Goal: Task Accomplishment & Management: Complete application form

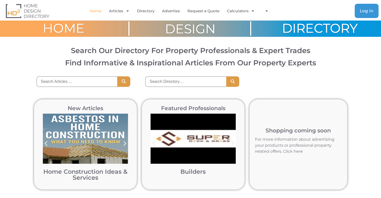
click at [365, 11] on span "Log in" at bounding box center [367, 11] width 14 height 4
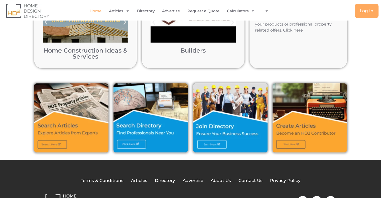
scroll to position [141, 0]
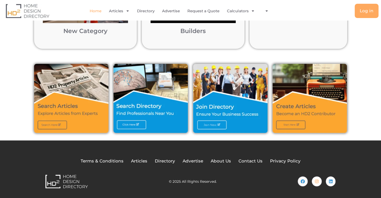
click at [215, 123] on img at bounding box center [230, 98] width 74 height 69
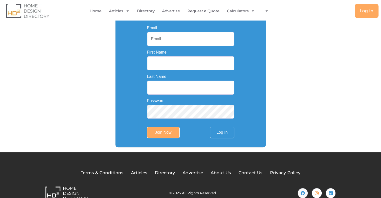
scroll to position [125, 0]
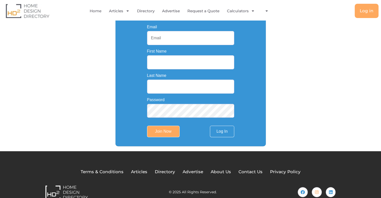
click at [161, 44] on input "Email" at bounding box center [190, 38] width 87 height 14
type input "info@oziqualitypaintingservices.com.au"
type input "oziquality"
type input "painting"
click at [170, 134] on input "Join Now" at bounding box center [163, 132] width 33 height 12
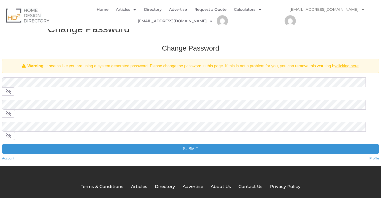
scroll to position [10, 0]
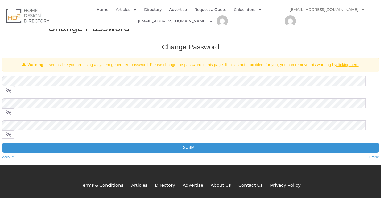
click at [317, 11] on link "info@oziqualitypaintingservices.com.au" at bounding box center [327, 10] width 85 height 12
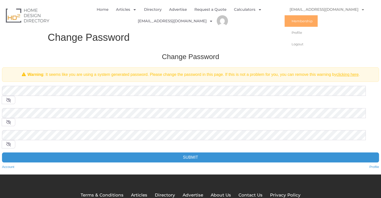
click at [303, 18] on link "Membership" at bounding box center [301, 21] width 33 height 12
click at [131, 8] on span "Menu" at bounding box center [133, 9] width 6 height 9
click at [150, 10] on link "Directory" at bounding box center [153, 10] width 18 height 12
click at [299, 8] on link "[EMAIL_ADDRESS][DOMAIN_NAME]" at bounding box center [327, 10] width 85 height 12
click at [150, 9] on link "Directory" at bounding box center [153, 10] width 18 height 12
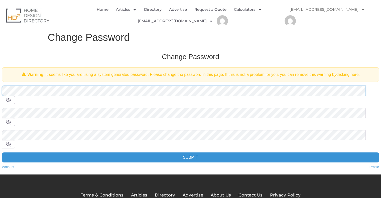
scroll to position [10, 0]
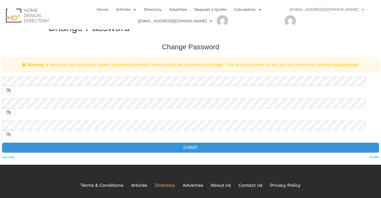
click at [163, 182] on span "Directory" at bounding box center [165, 185] width 20 height 7
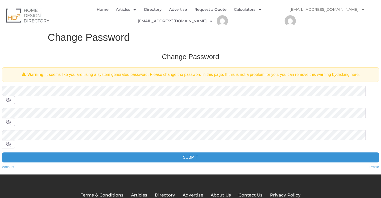
click at [342, 75] on link "clicking here" at bounding box center [347, 74] width 22 height 4
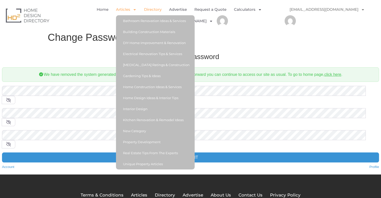
click at [146, 11] on link "Directory" at bounding box center [153, 10] width 18 height 12
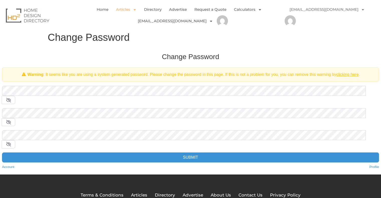
click at [130, 8] on span "Menu" at bounding box center [133, 9] width 6 height 9
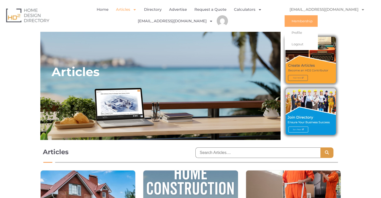
click at [299, 22] on link "Membership" at bounding box center [301, 21] width 33 height 12
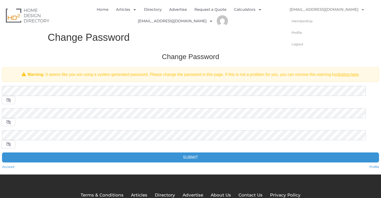
click at [299, 8] on link "[EMAIL_ADDRESS][DOMAIN_NAME]" at bounding box center [327, 10] width 85 height 12
drag, startPoint x: 300, startPoint y: 32, endPoint x: 287, endPoint y: 32, distance: 13.5
click at [300, 32] on link "Profile" at bounding box center [301, 33] width 33 height 12
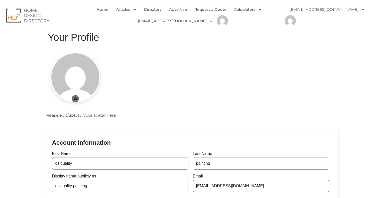
click at [76, 100] on icon at bounding box center [75, 98] width 4 height 3
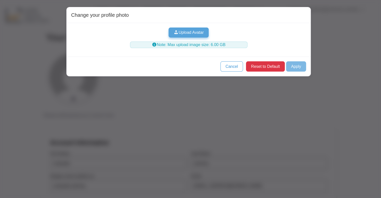
click at [192, 33] on button "Upload Avatar" at bounding box center [189, 33] width 40 height 10
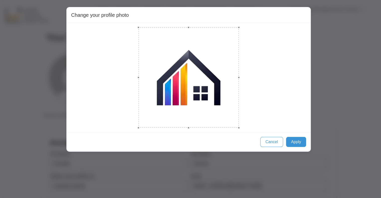
drag, startPoint x: 167, startPoint y: 55, endPoint x: 244, endPoint y: 97, distance: 87.8
click at [244, 97] on div at bounding box center [188, 78] width 235 height 100
click at [292, 143] on button "Apply" at bounding box center [296, 142] width 20 height 10
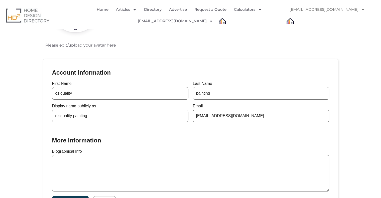
scroll to position [100, 0]
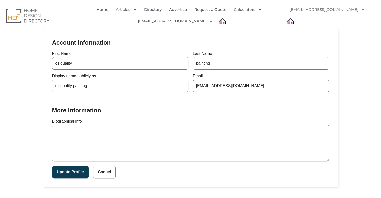
click at [130, 142] on textarea "Biographical Info" at bounding box center [190, 143] width 277 height 37
paste textarea ""We are the number one choice for painting services in Sydney. Since 2015, Ozi …"
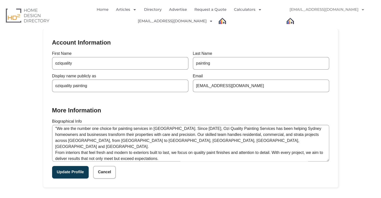
scroll to position [0, 0]
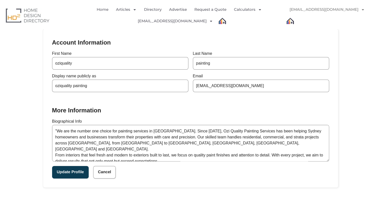
drag, startPoint x: 57, startPoint y: 128, endPoint x: 51, endPoint y: 129, distance: 5.8
click at [51, 129] on div "Account Information First Name oziquality Last Name painting Display name publi…" at bounding box center [190, 108] width 295 height 159
type textarea "We are the number one choice for painting services in Sydney. Since 2015, Ozi Q…"
click at [74, 173] on button "Update Profile" at bounding box center [70, 172] width 37 height 13
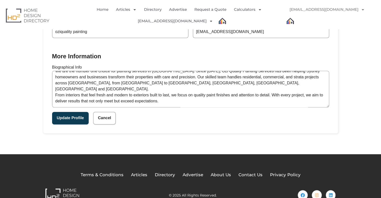
scroll to position [185, 0]
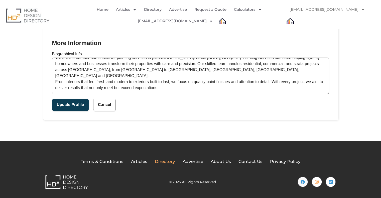
click at [171, 161] on span "Directory" at bounding box center [165, 162] width 20 height 7
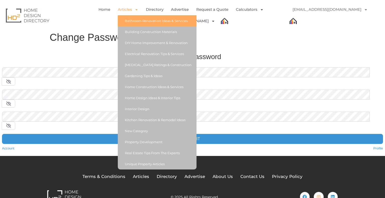
click at [134, 19] on link "Bathroom Renovation Ideas & Services" at bounding box center [157, 20] width 79 height 11
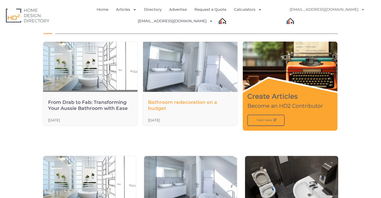
scroll to position [72, 0]
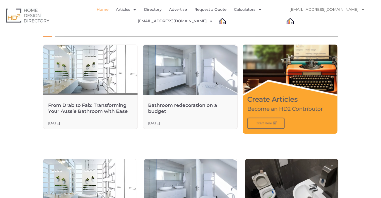
click at [105, 9] on link "Home" at bounding box center [103, 10] width 12 height 12
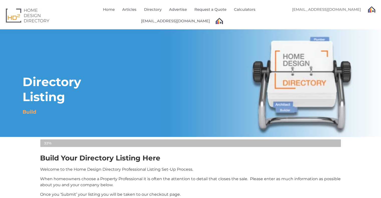
select select "Select Category"
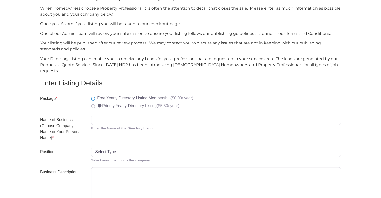
scroll to position [200, 0]
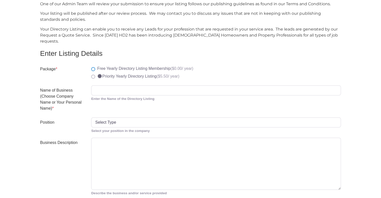
select select
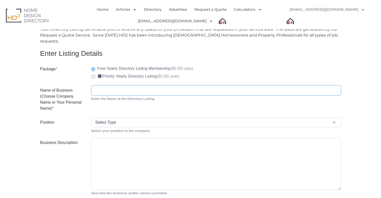
click at [107, 89] on input "Name of Business (Choose Company Name or Your Personal Name) *" at bounding box center [216, 90] width 250 height 10
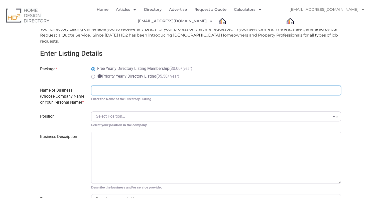
paste input "Ozi Quality Painting Services"
type input "Ozi Quality Painting Services"
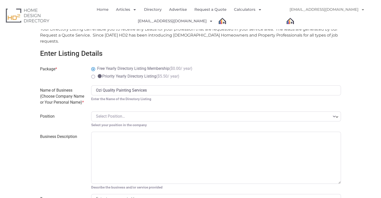
click at [109, 114] on span "Select Position…" at bounding box center [110, 116] width 29 height 5
type input "P"
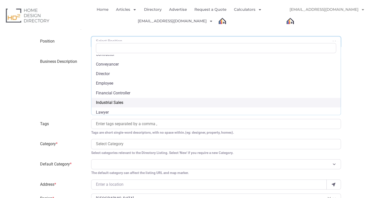
scroll to position [75, 0]
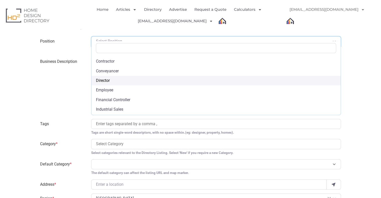
select select "Director"
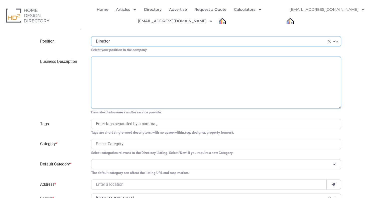
click at [116, 65] on textarea "Business Description" at bounding box center [216, 83] width 250 height 52
paste textarea ""We are the number one choice for painting services in Sydney. Since 2015, Ozi …"
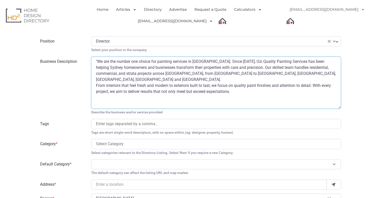
click at [322, 69] on textarea ""We are the number one choice for painting services in Sydney. Since 2015, Ozi …" at bounding box center [216, 83] width 250 height 52
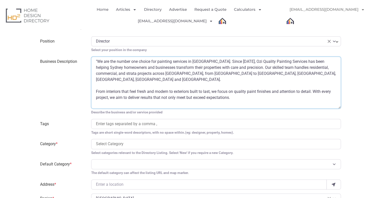
drag, startPoint x: 98, startPoint y: 54, endPoint x: 82, endPoint y: 54, distance: 16.3
click at [82, 57] on div "Business Description "We are the number one choice for painting services in Syd…" at bounding box center [190, 86] width 307 height 58
type textarea "We are the number one choice for painting services in Sydney. Since 2015, Ozi Q…"
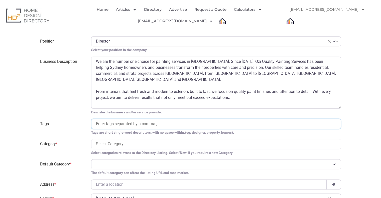
click at [106, 121] on input "search" at bounding box center [216, 124] width 240 height 6
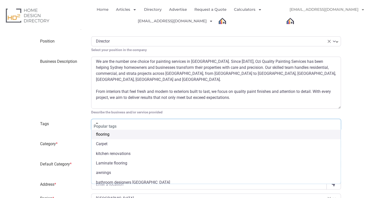
type input "pa"
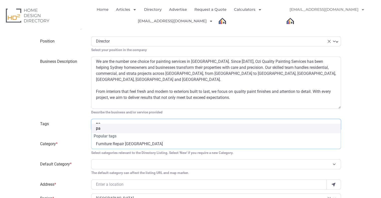
type input "pai"
type input "pain"
type input "painte"
type input "painter"
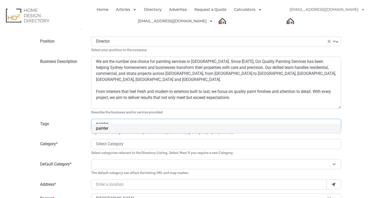
select select "painter"
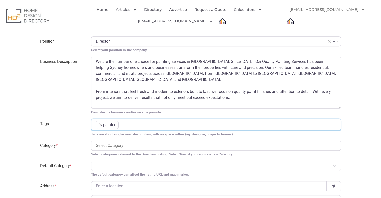
click at [111, 143] on input "search" at bounding box center [216, 146] width 240 height 6
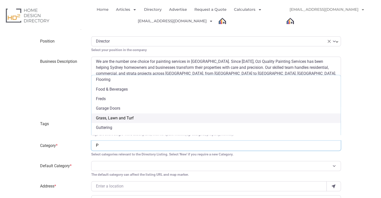
scroll to position [0, 0]
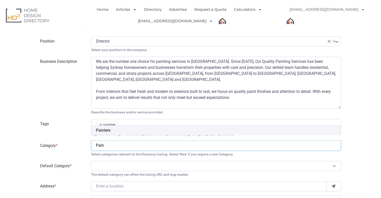
type input "Pain"
select select "694"
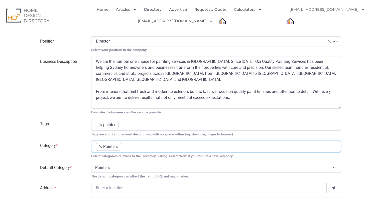
scroll to position [170, 0]
click at [125, 121] on input "search" at bounding box center [132, 124] width 24 height 6
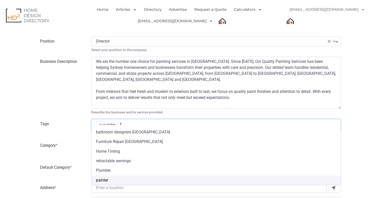
scroll to position [42, 0]
type input "re"
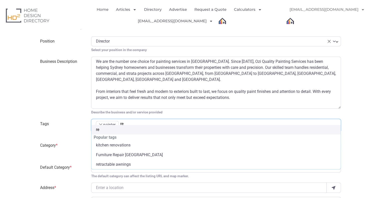
type input "res"
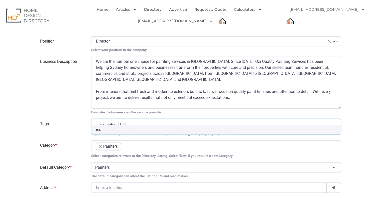
type input "resi"
type input "reside"
type input "residen"
type input "resident"
type input "residenti"
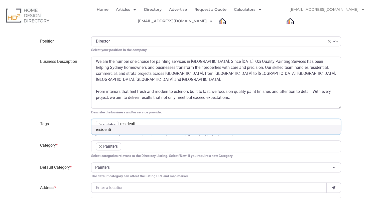
type input "residentia"
type input "residential"
type input "residential p"
type input "residential pa"
type input "residential pai"
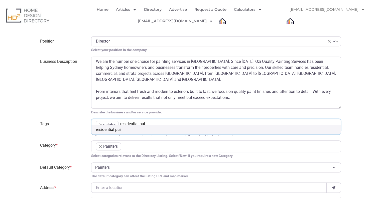
type input "residential pain"
type input "residential paint"
type input "residential painte"
type input "residential painter"
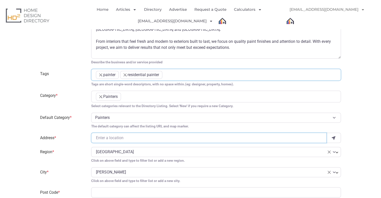
click at [130, 133] on input "Address *" at bounding box center [208, 138] width 235 height 10
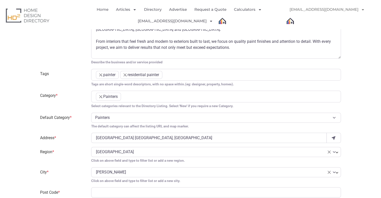
type input "Sydney NSW"
select select
select select "New South Wales"
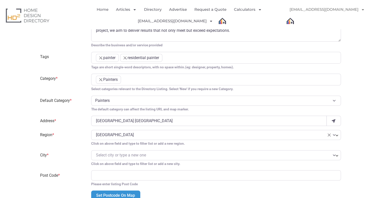
type input "2000"
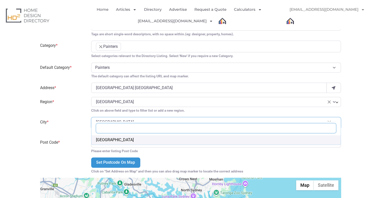
click at [126, 117] on span "× Sydney" at bounding box center [216, 122] width 250 height 10
click at [127, 117] on span "× Sydney" at bounding box center [216, 122] width 250 height 10
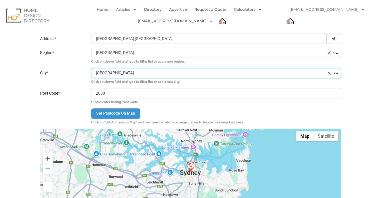
scroll to position [426, 0]
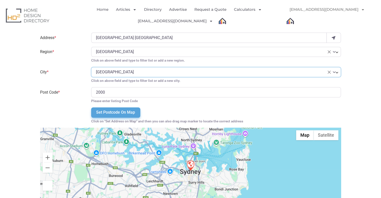
click at [118, 107] on input "Set Postcode On Map" at bounding box center [115, 112] width 49 height 10
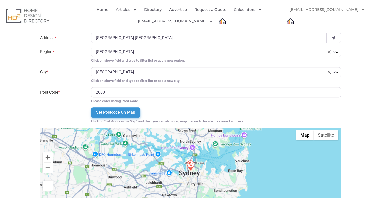
select select "Barangaroo"
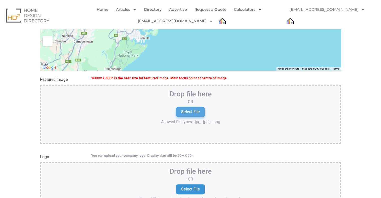
scroll to position [576, 0]
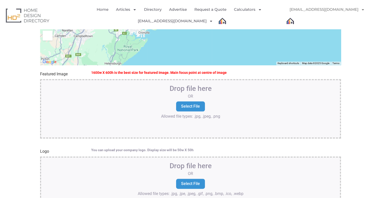
click at [197, 93] on input "file" at bounding box center [190, 106] width 291 height 45
type input "C:\fakepath\2025-07-11.jpg"
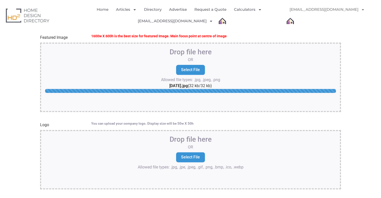
scroll to position [651, 0]
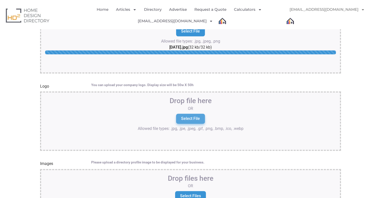
click at [195, 114] on input "Select File" at bounding box center [190, 119] width 29 height 10
type input "C:\fakepath\cropped-Image_Group_8.png"
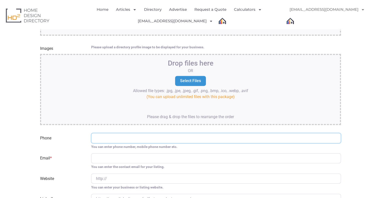
click at [135, 133] on input "Phone" at bounding box center [216, 138] width 250 height 10
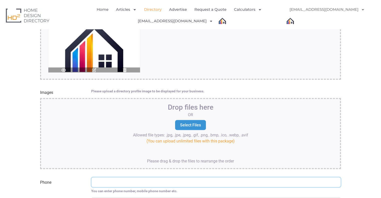
scroll to position [821, 0]
paste input "0450 936 281"
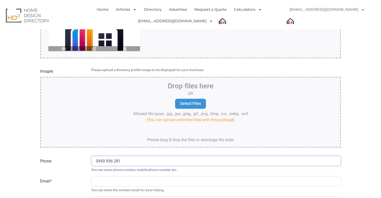
scroll to position [896, 0]
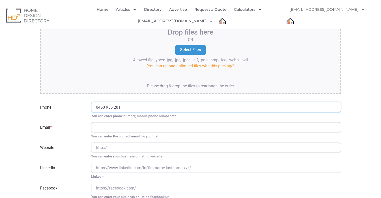
click at [106, 102] on input "Phone" at bounding box center [216, 107] width 250 height 10
type input "0450936281"
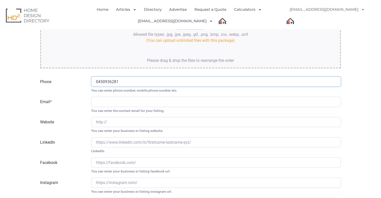
scroll to position [946, 0]
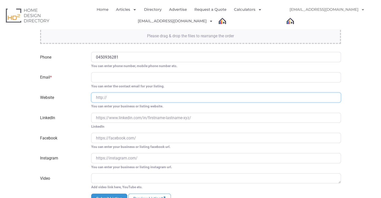
click at [134, 92] on input "Website" at bounding box center [216, 97] width 250 height 10
type input "https://oziqualitypaintingservices.com.au/"
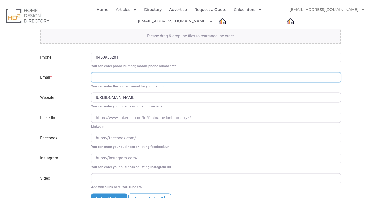
click at [113, 74] on input "Email *" at bounding box center [216, 77] width 250 height 10
type input "[EMAIL_ADDRESS][DOMAIN_NAME]"
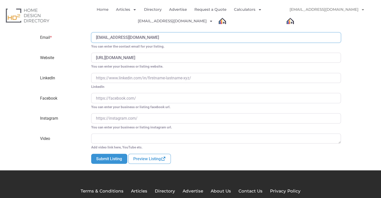
scroll to position [996, 0]
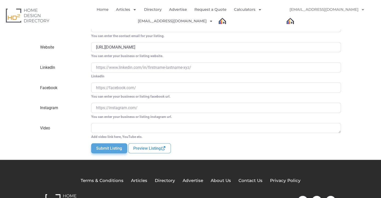
click at [115, 144] on button "Submit Listing" at bounding box center [109, 149] width 36 height 10
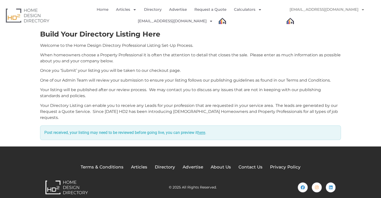
click at [205, 130] on link "here" at bounding box center [202, 132] width 8 height 5
